Goal: Communication & Community: Share content

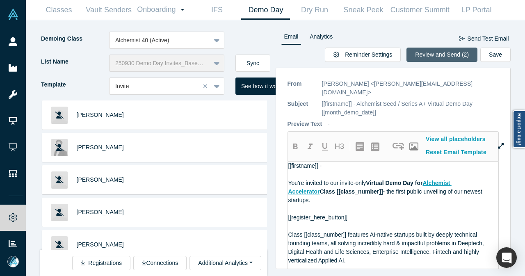
click at [422, 51] on button "Review and Send (2)" at bounding box center [441, 55] width 71 height 14
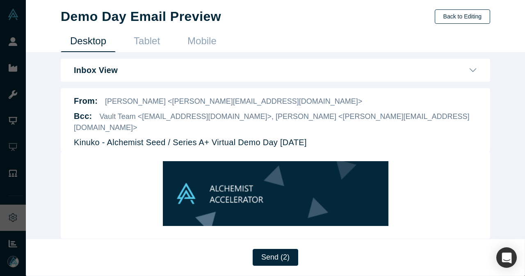
click at [468, 15] on button "Back to Editing" at bounding box center [462, 16] width 55 height 14
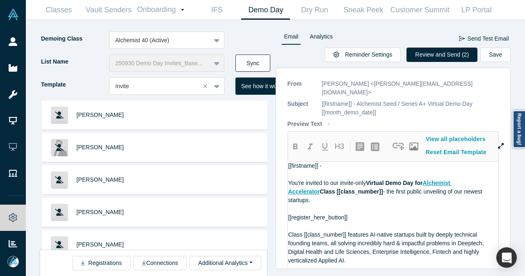
click at [265, 66] on button "Sync" at bounding box center [252, 63] width 35 height 17
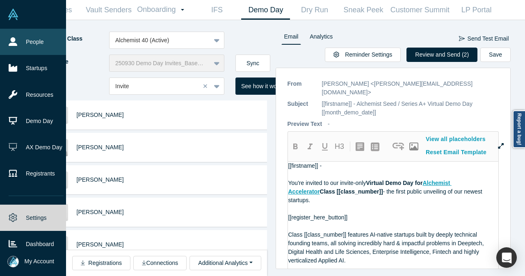
click at [21, 41] on link "People" at bounding box center [36, 42] width 72 height 26
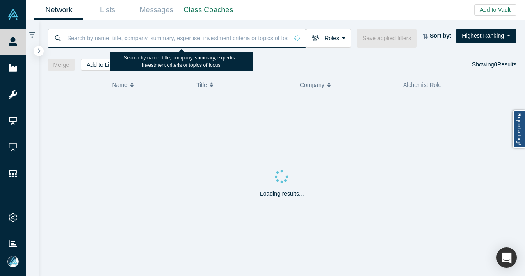
click at [220, 32] on input at bounding box center [177, 37] width 222 height 19
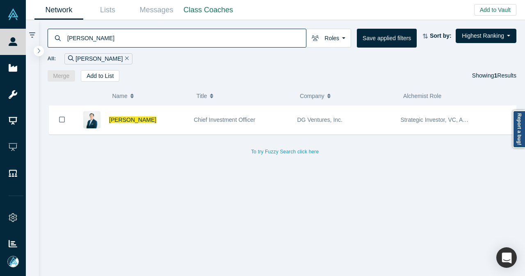
type input "brian yeh"
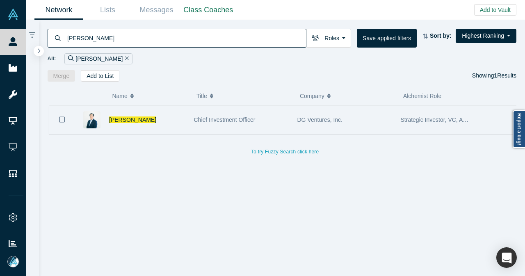
drag, startPoint x: 180, startPoint y: 103, endPoint x: 153, endPoint y: 120, distance: 32.1
click at [153, 120] on div "[PERSON_NAME]" at bounding box center [147, 120] width 76 height 28
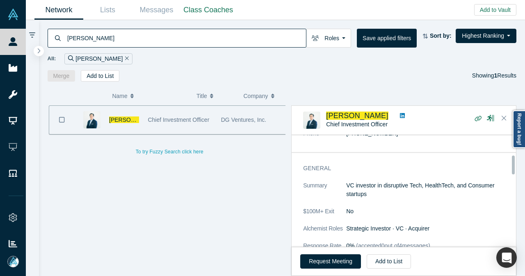
scroll to position [123, 0]
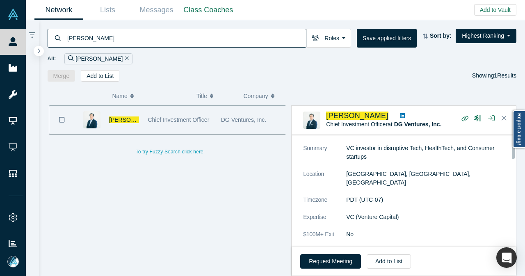
click at [400, 116] on icon at bounding box center [402, 116] width 5 height 6
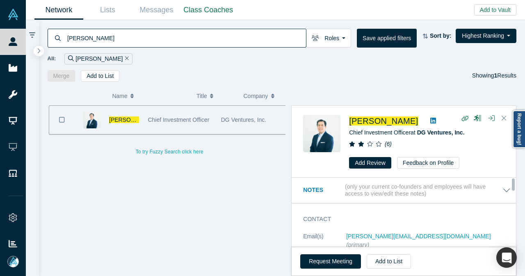
scroll to position [41, 0]
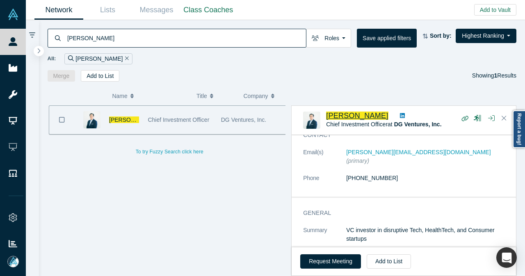
click at [342, 114] on span "[PERSON_NAME]" at bounding box center [357, 116] width 62 height 8
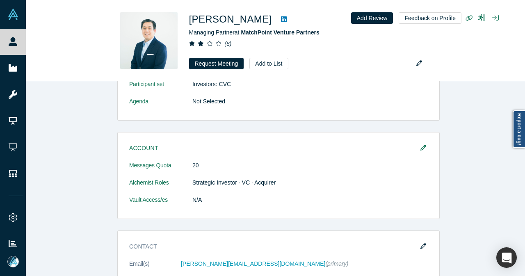
scroll to position [574, 0]
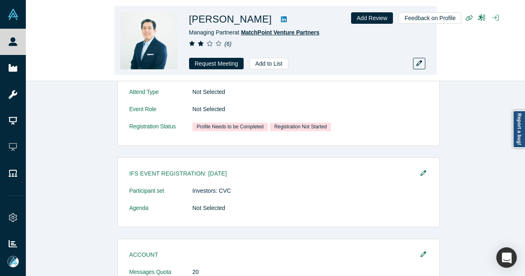
scroll to position [369, 0]
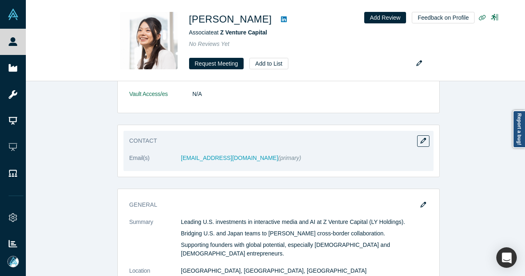
scroll to position [123, 0]
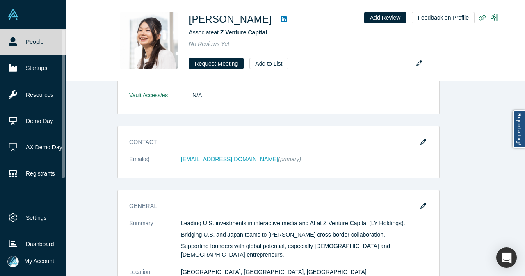
drag, startPoint x: 27, startPoint y: 211, endPoint x: 52, endPoint y: 192, distance: 30.9
click at [27, 210] on link "Settings" at bounding box center [36, 218] width 72 height 26
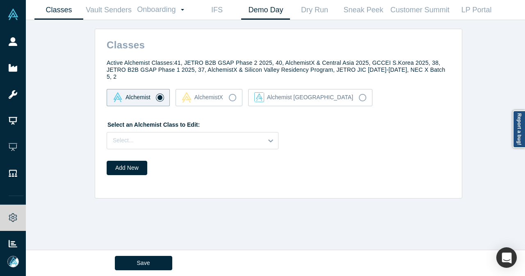
click at [268, 5] on link "Demo Day" at bounding box center [265, 9] width 49 height 19
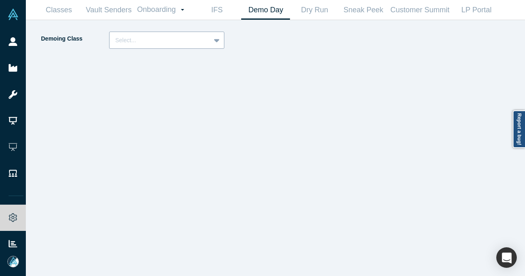
click at [184, 37] on div at bounding box center [159, 40] width 89 height 10
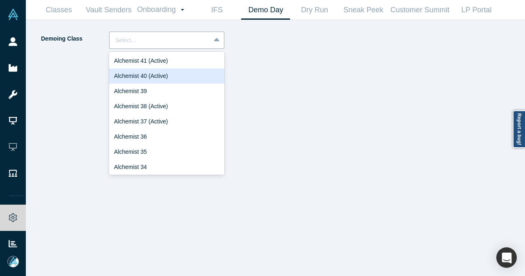
click at [165, 76] on div "Alchemist 40 (Active)" at bounding box center [166, 75] width 115 height 15
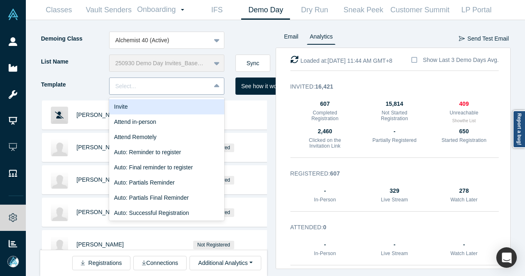
click at [215, 85] on icon at bounding box center [216, 86] width 5 height 8
click at [181, 105] on div "Invite" at bounding box center [166, 106] width 115 height 15
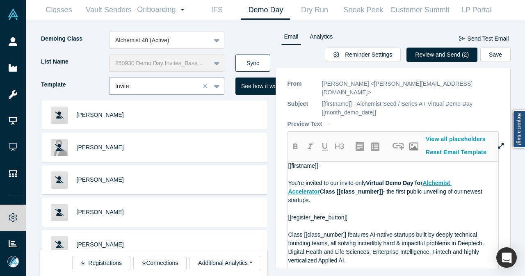
click at [258, 65] on button "Sync" at bounding box center [252, 63] width 35 height 17
click at [427, 54] on button "Review and Send (2)" at bounding box center [441, 55] width 71 height 14
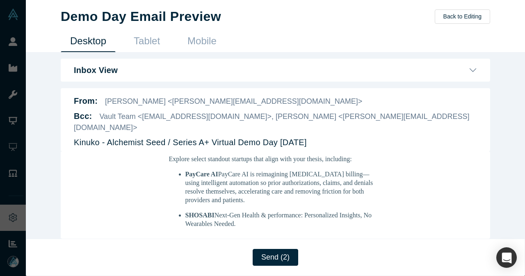
scroll to position [246, 0]
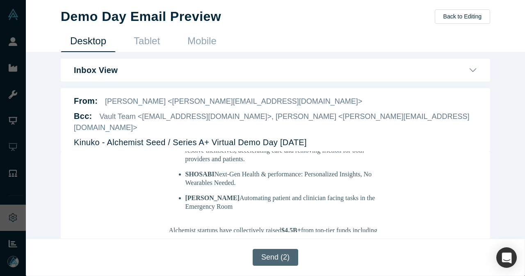
click at [272, 254] on button "Send (2)" at bounding box center [276, 257] width 46 height 17
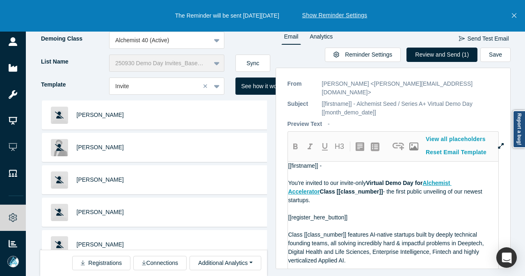
click at [514, 16] on icon "Close" at bounding box center [514, 16] width 5 height 5
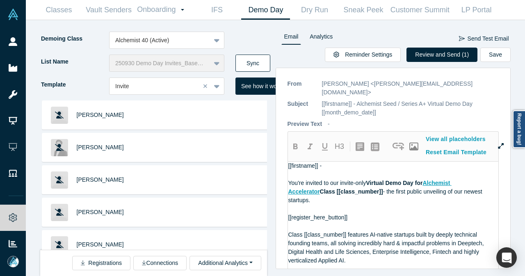
click at [254, 62] on button "Sync" at bounding box center [252, 63] width 35 height 17
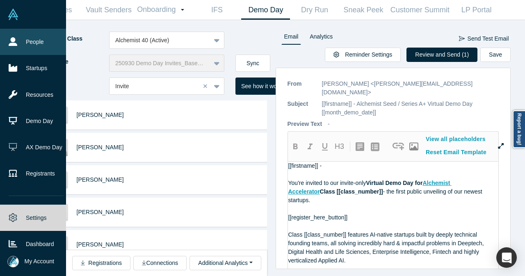
click at [20, 43] on link "People" at bounding box center [36, 42] width 72 height 26
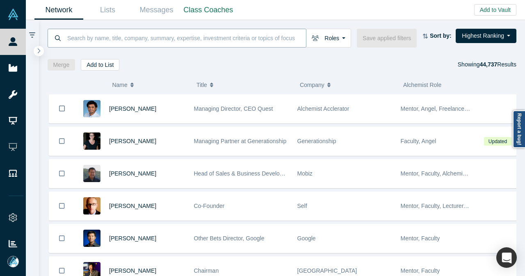
click at [220, 33] on input at bounding box center [186, 37] width 240 height 19
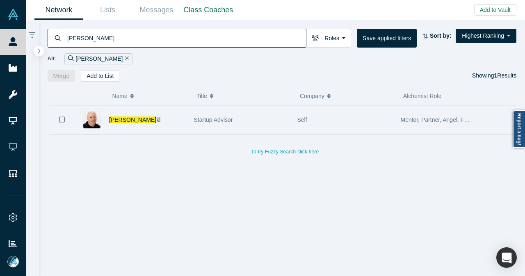
type input "adam fran"
click at [178, 123] on div "Adam Fran kl" at bounding box center [147, 120] width 76 height 28
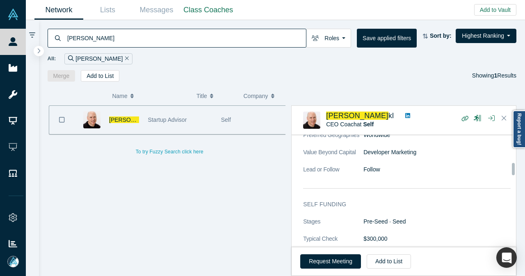
scroll to position [873, 0]
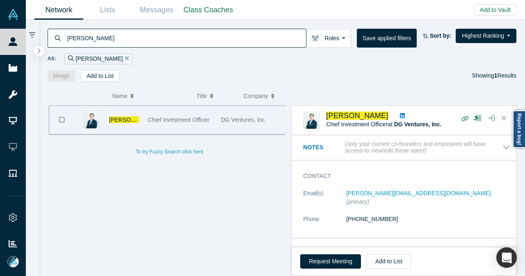
scroll to position [41, 0]
